Goal: Transaction & Acquisition: Purchase product/service

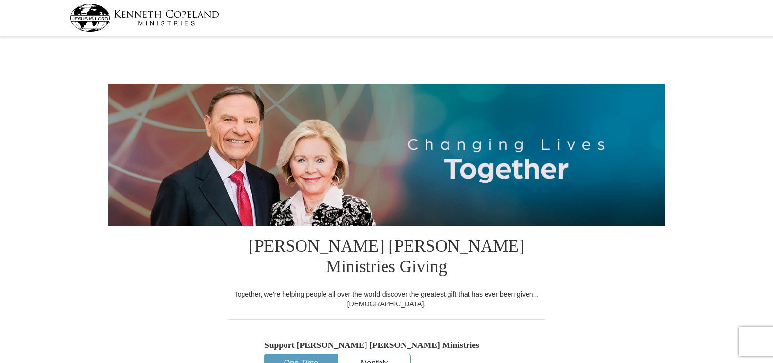
select select "WI"
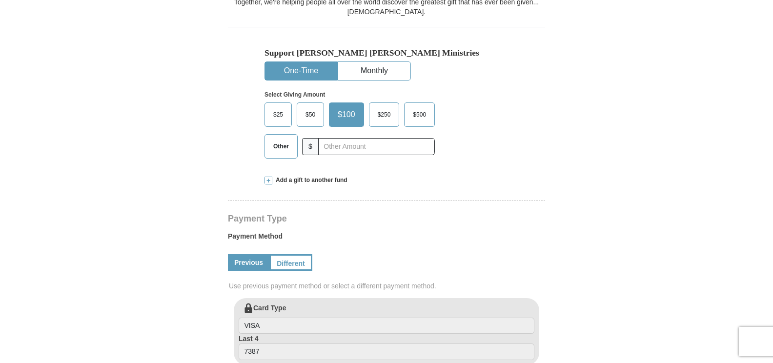
scroll to position [298, 0]
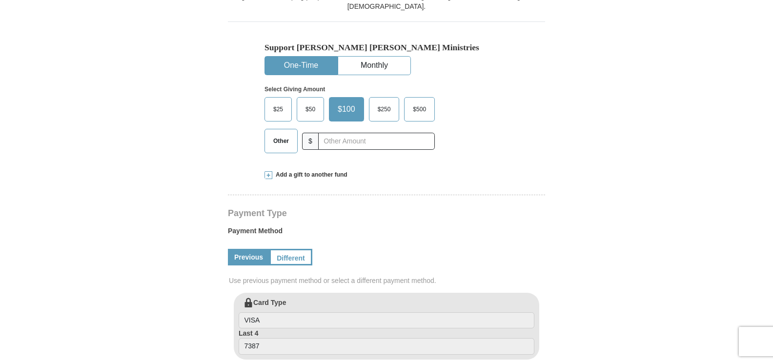
click at [290, 134] on span "Other" at bounding box center [280, 141] width 25 height 15
click at [0, 0] on input "Other" at bounding box center [0, 0] width 0 height 0
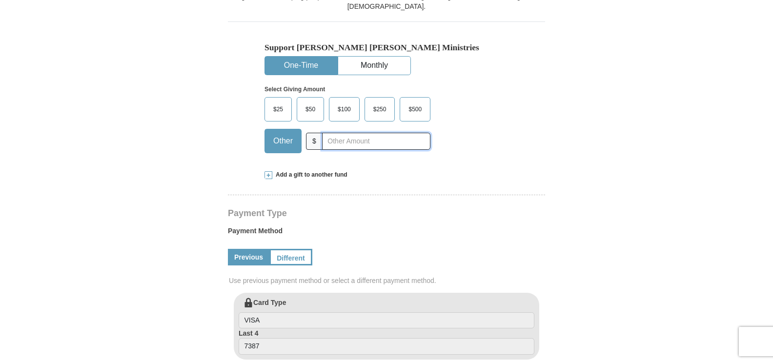
type input "65.00"
drag, startPoint x: 773, startPoint y: 117, endPoint x: 774, endPoint y: 132, distance: 15.2
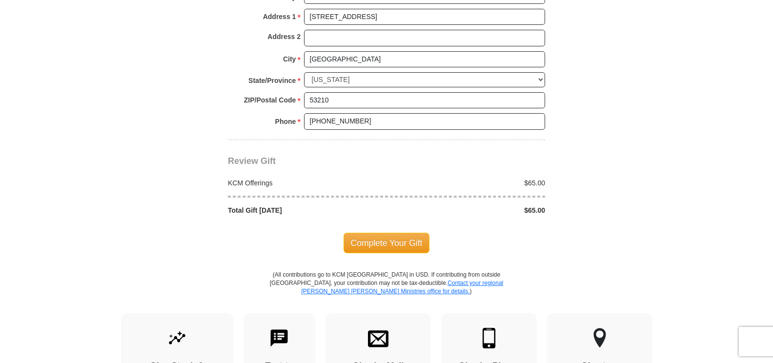
scroll to position [809, 0]
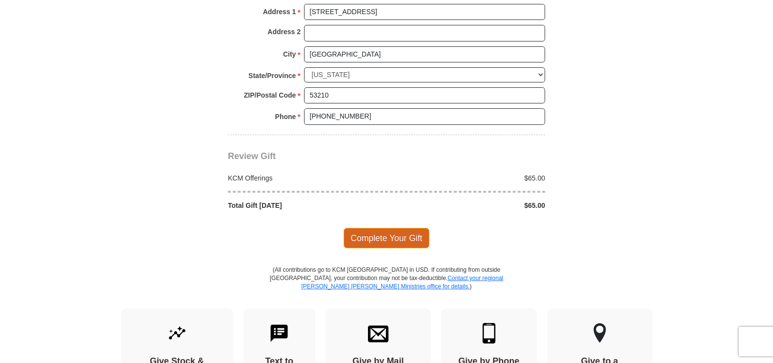
click at [384, 228] on span "Complete Your Gift" at bounding box center [387, 238] width 86 height 21
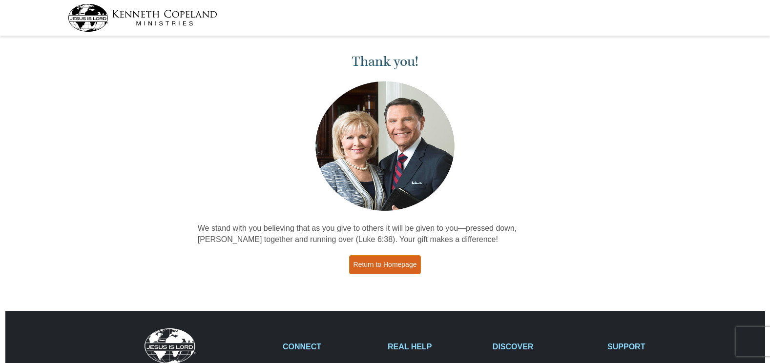
click at [376, 258] on link "Return to Homepage" at bounding box center [385, 264] width 72 height 19
